Goal: Answer question/provide support

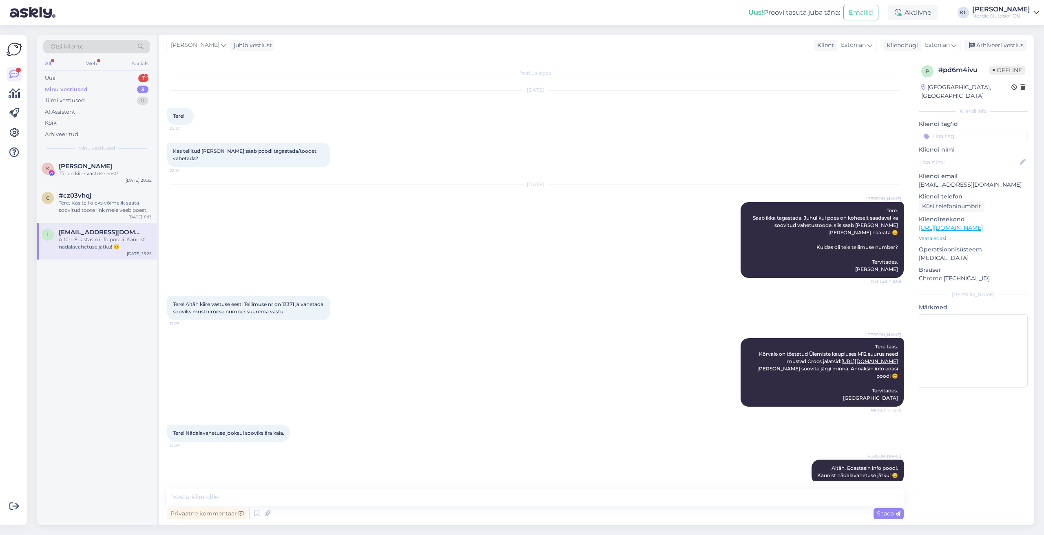
scroll to position [19, 0]
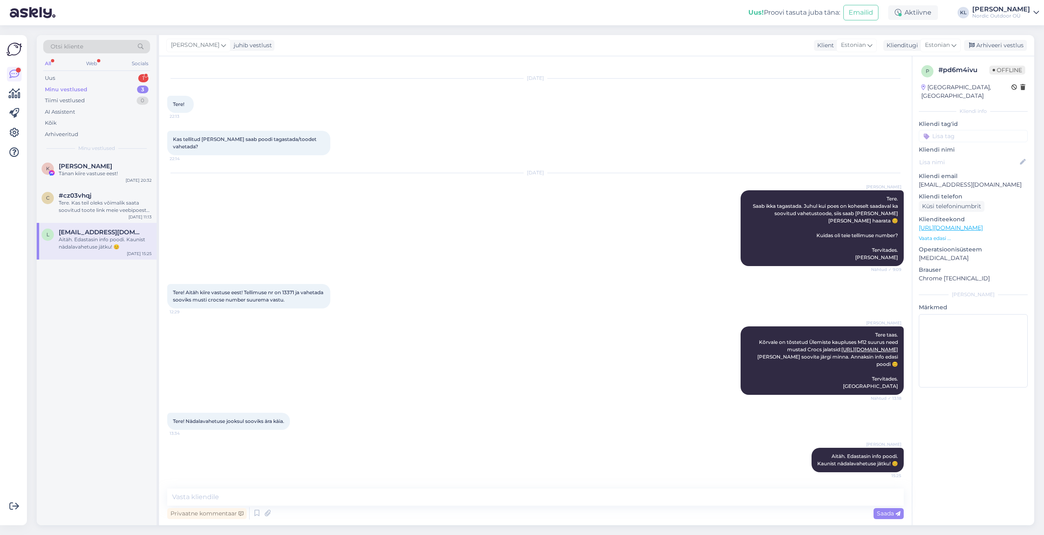
click at [61, 88] on div "Minu vestlused" at bounding box center [66, 90] width 42 height 8
click at [92, 239] on div "Aitäh. Edastasin info poodi. Kaunist nädalavahetuse jätku! 😊" at bounding box center [105, 243] width 93 height 15
click at [101, 205] on div "Tere. Kas teil oleks võimalik saata soovitud toote link meie veebipoest? Tervit…" at bounding box center [105, 206] width 93 height 15
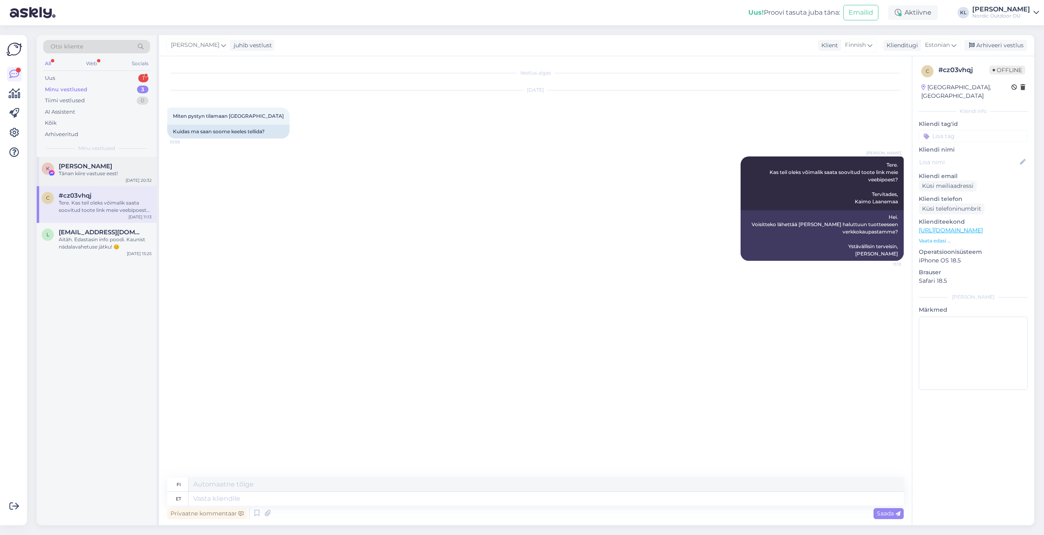
click at [61, 173] on div "Tänan kiire vastuse eest!" at bounding box center [105, 173] width 93 height 7
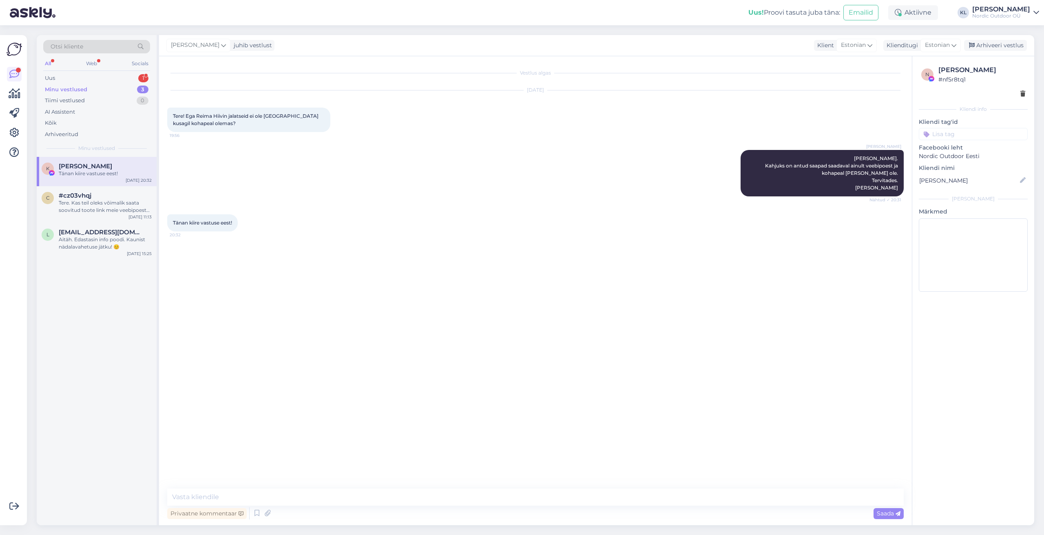
click at [74, 91] on div "Minu vestlused" at bounding box center [66, 90] width 42 height 8
click at [55, 79] on div "Uus" at bounding box center [50, 78] width 10 height 8
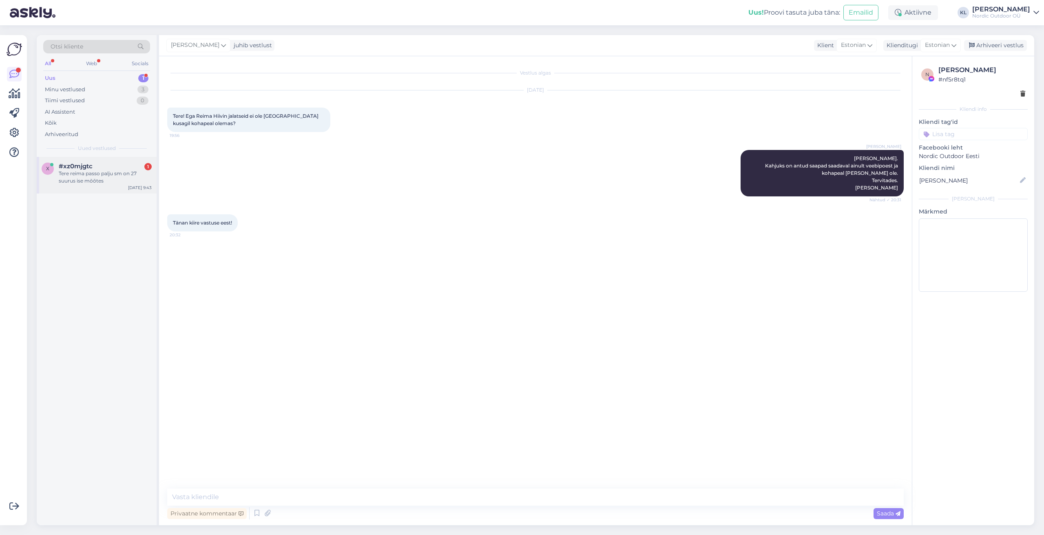
click at [94, 174] on div "Tere reima passo palju sm on 27 suurus ise mõõtes" at bounding box center [105, 177] width 93 height 15
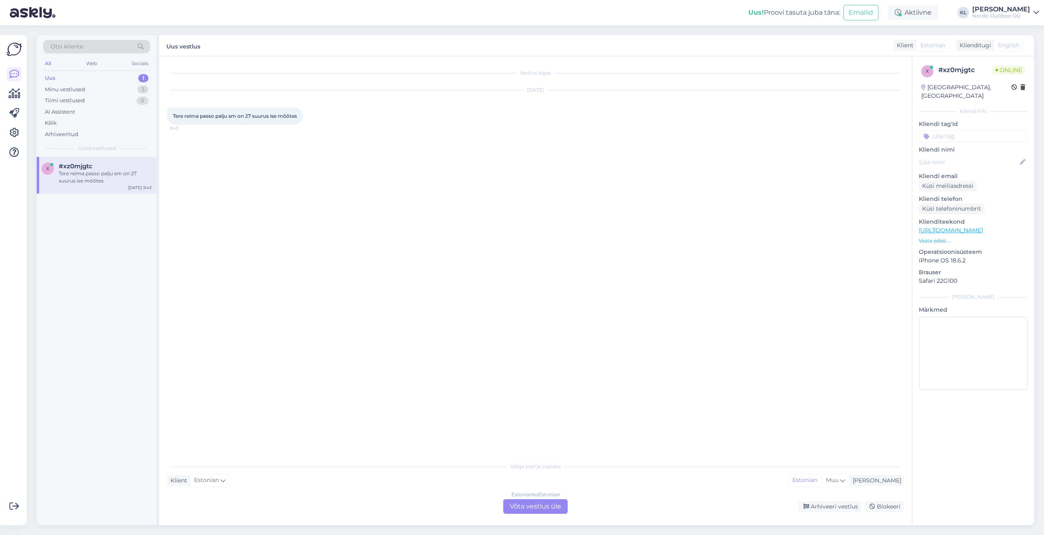
click at [563, 504] on div "Estonian to Estonian Võta vestlus üle" at bounding box center [535, 506] width 64 height 15
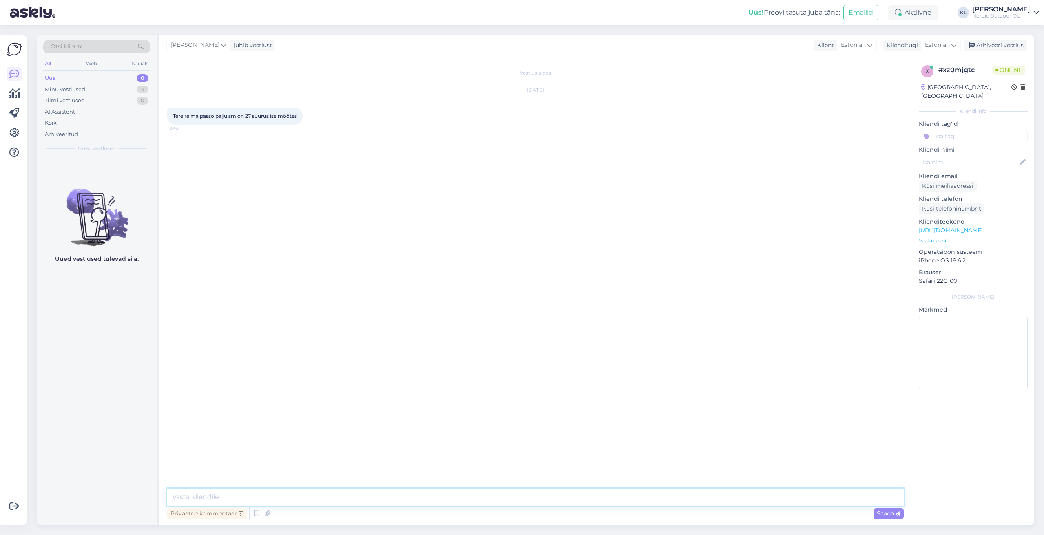
click at [253, 503] on textarea at bounding box center [535, 497] width 736 height 17
paste textarea "[URL][DOMAIN_NAME]"
type textarea "Tere. 16,2-16,8 cm :) [URL][DOMAIN_NAME] Tervitades, Kaimo Laanemaa"
